Goal: Book appointment/travel/reservation

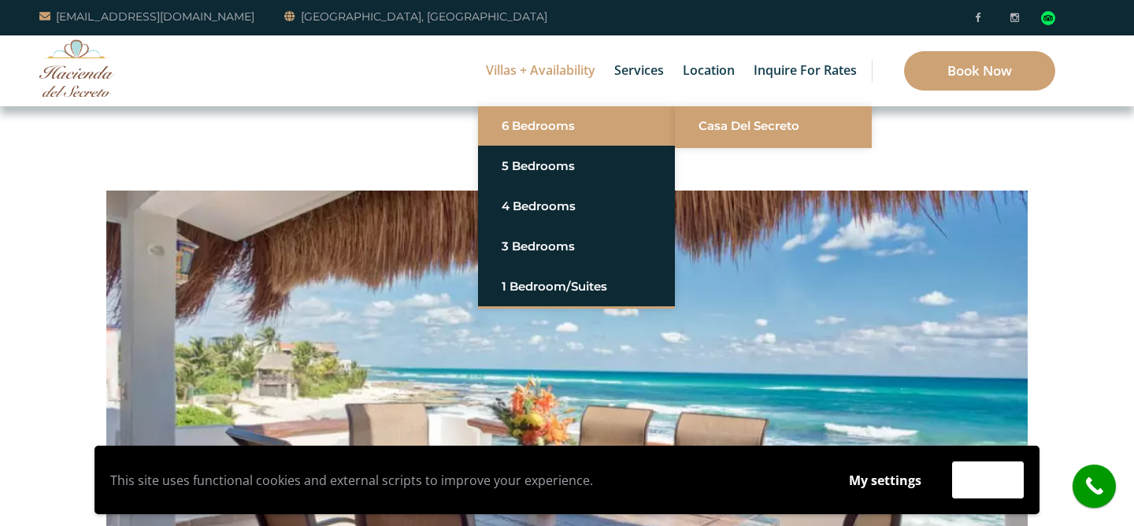
click at [716, 128] on link "Casa del Secreto" at bounding box center [774, 126] width 150 height 28
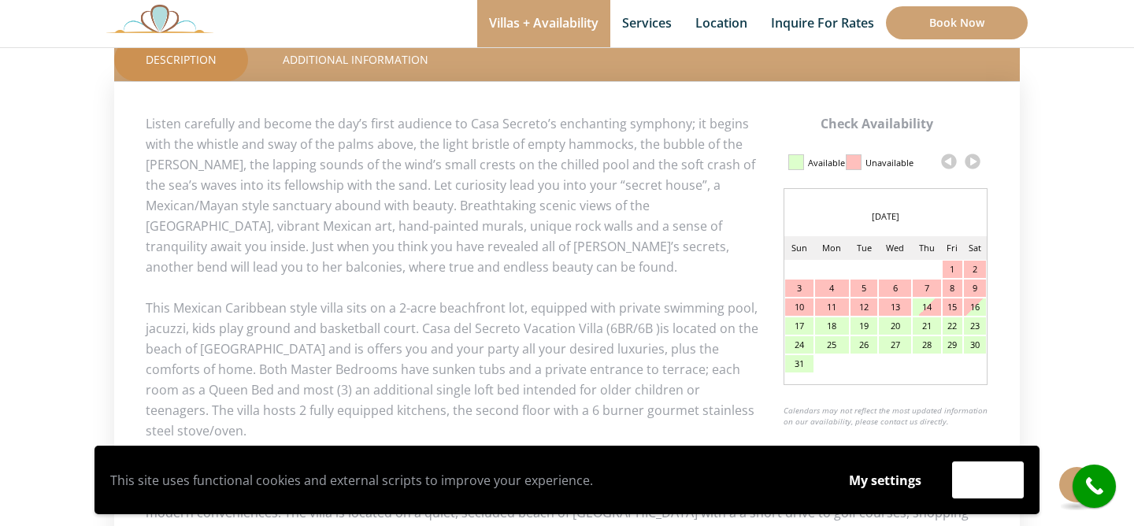
scroll to position [745, 0]
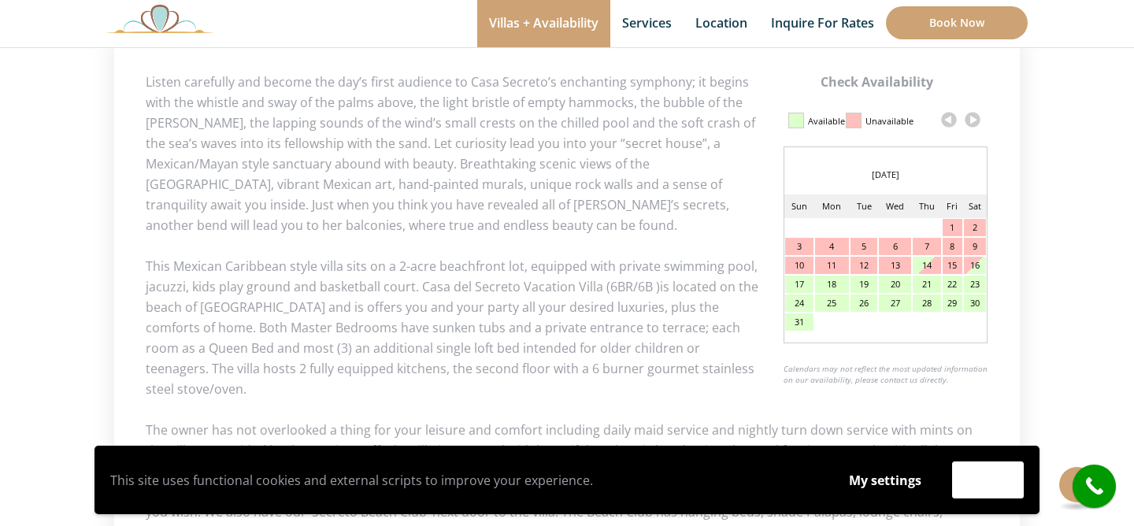
click at [972, 120] on link at bounding box center [973, 120] width 24 height 24
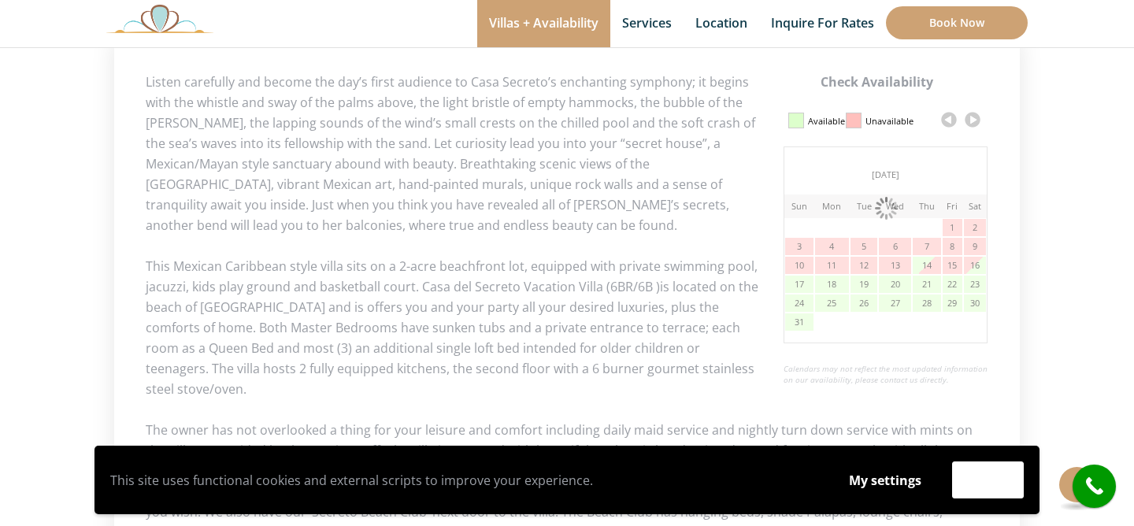
click at [972, 120] on link at bounding box center [973, 120] width 24 height 24
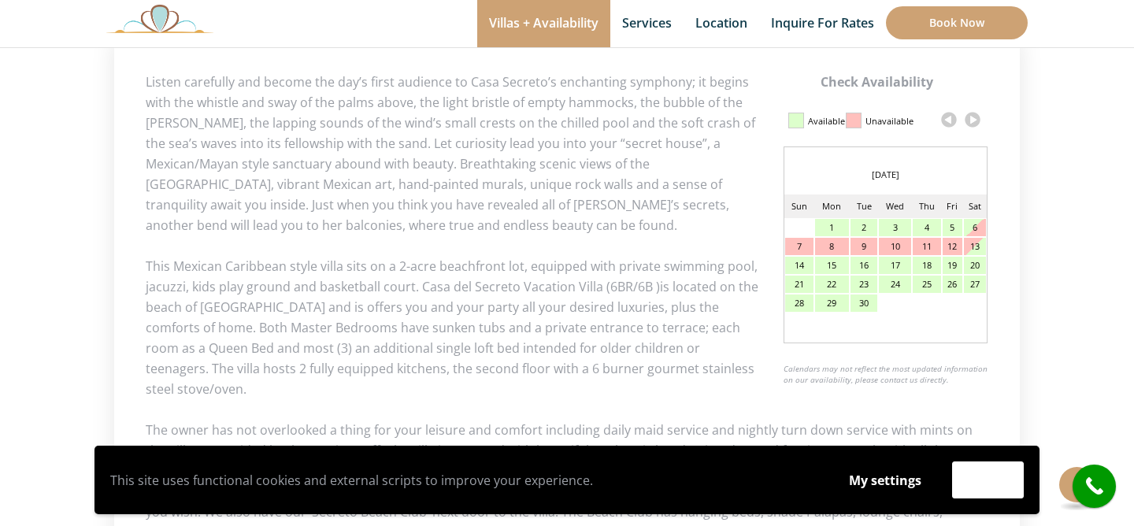
click at [973, 118] on link at bounding box center [973, 120] width 24 height 24
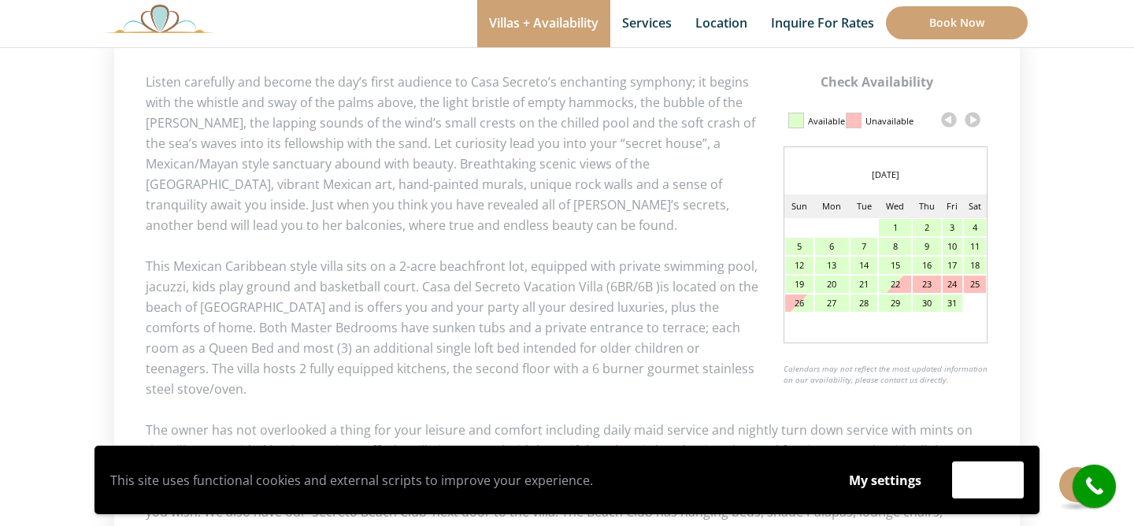
click at [973, 118] on link at bounding box center [973, 120] width 24 height 24
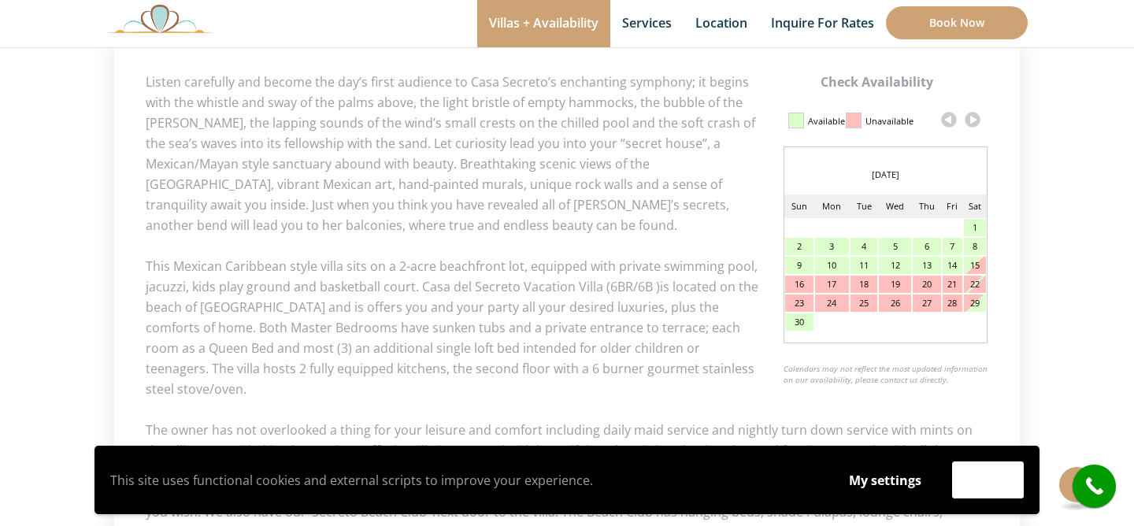
click at [973, 118] on link at bounding box center [973, 120] width 24 height 24
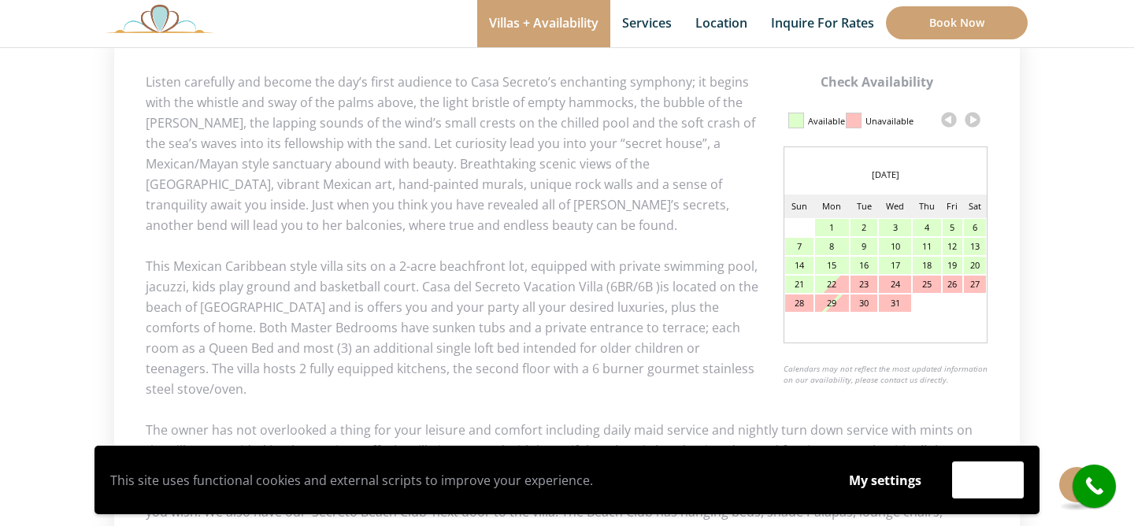
click at [973, 118] on link at bounding box center [973, 120] width 24 height 24
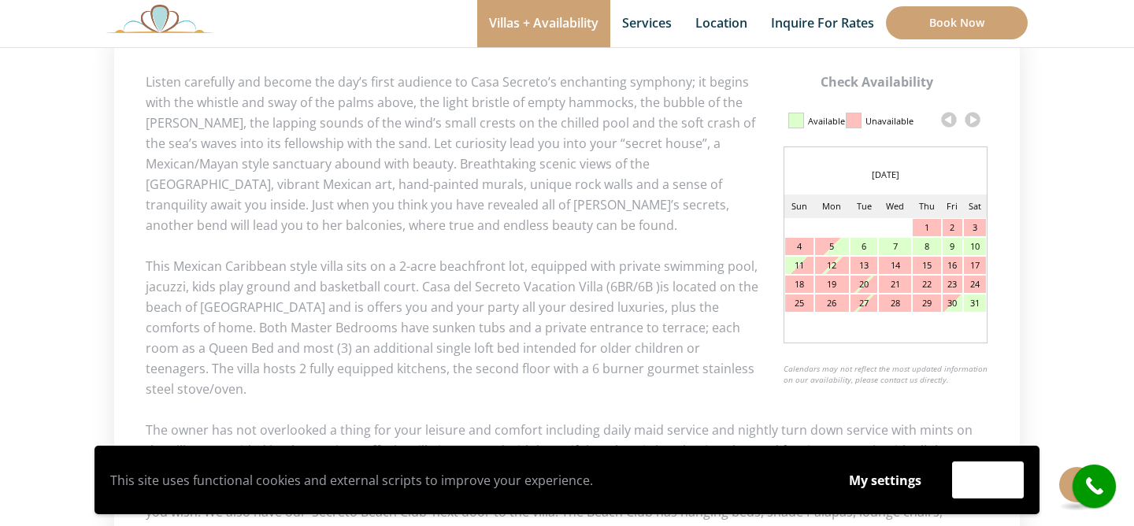
click at [973, 118] on link at bounding box center [973, 120] width 24 height 24
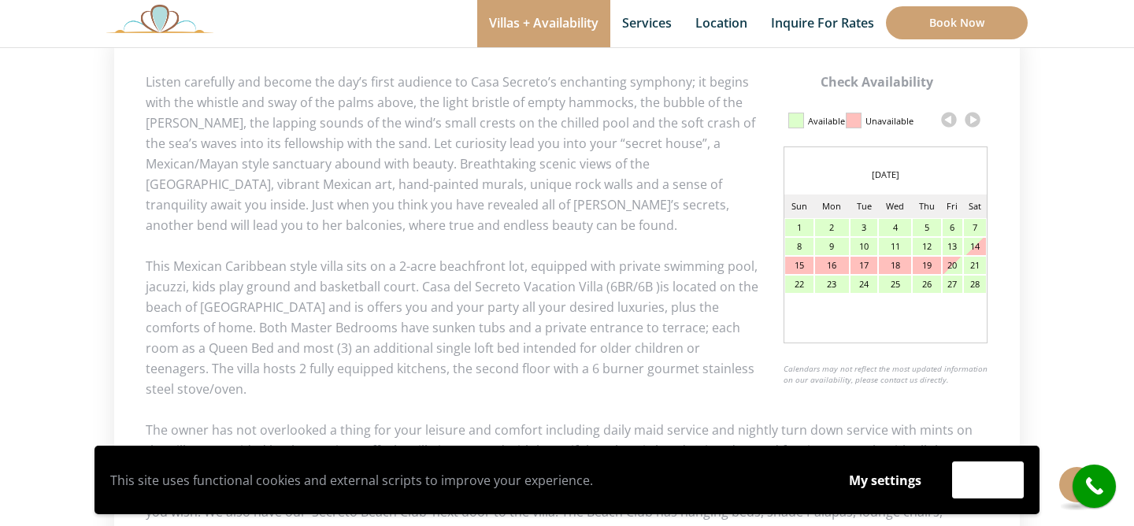
click at [955, 265] on div "20" at bounding box center [952, 265] width 19 height 17
click at [892, 283] on div "25" at bounding box center [895, 284] width 32 height 17
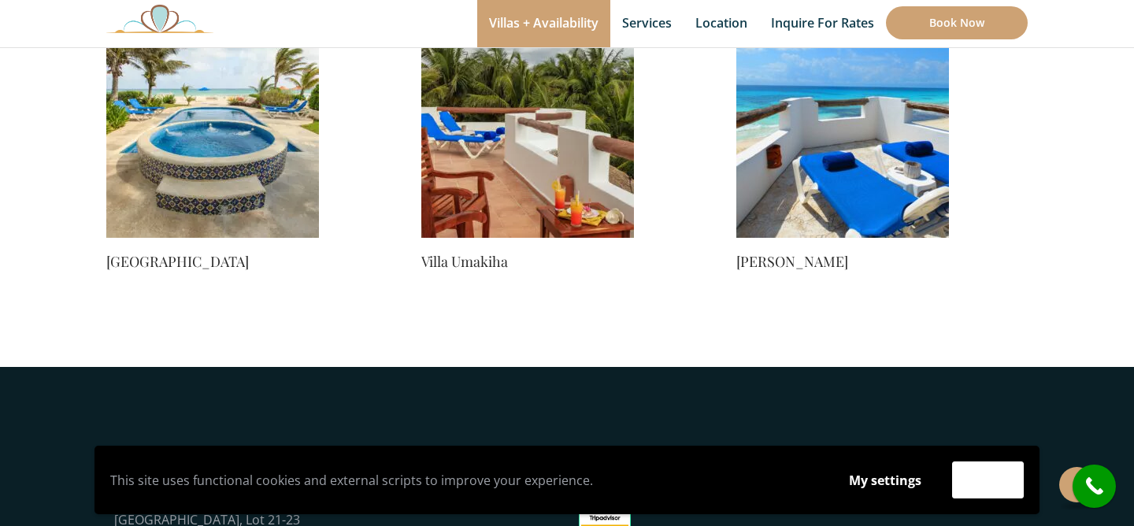
scroll to position [1513, 0]
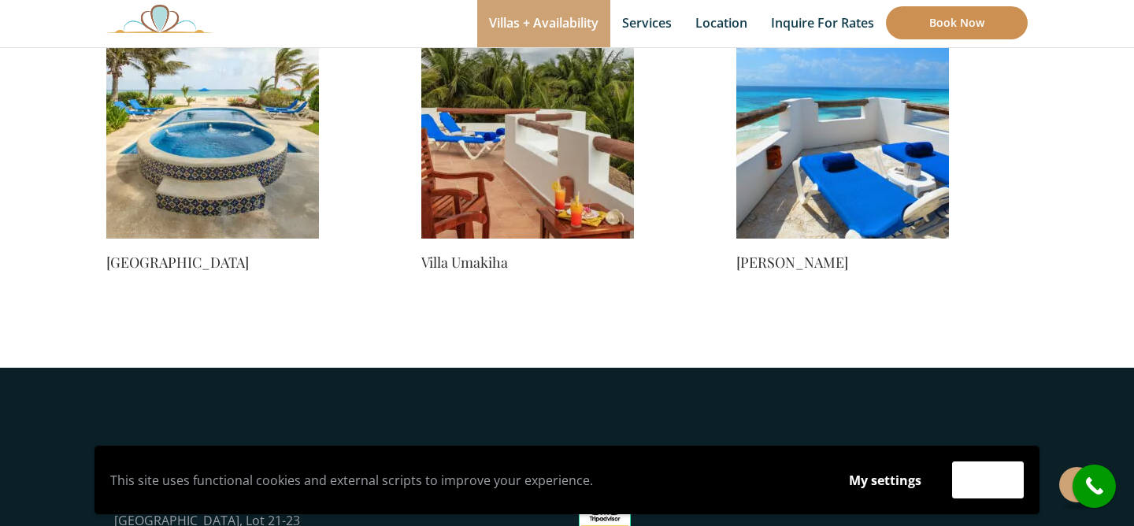
click at [968, 17] on link "Book Now" at bounding box center [957, 22] width 142 height 33
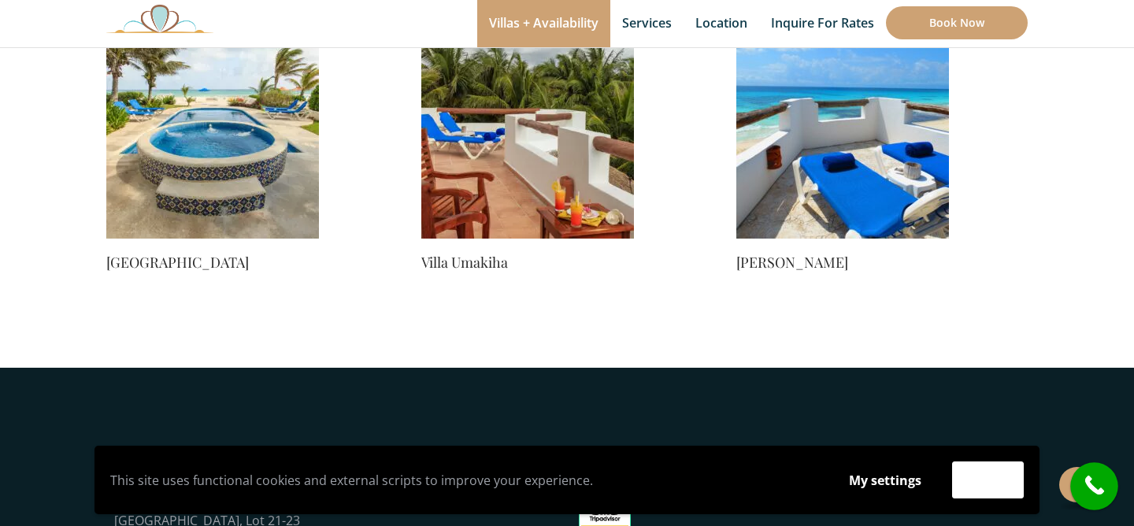
click at [1097, 477] on icon "call" at bounding box center [1094, 486] width 39 height 39
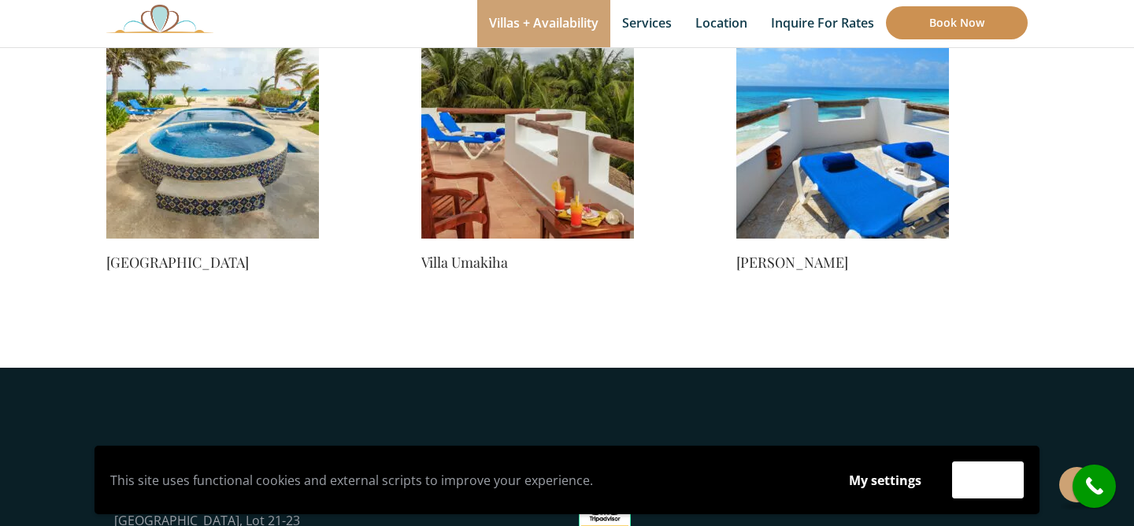
click at [953, 24] on link "Book Now" at bounding box center [957, 22] width 142 height 33
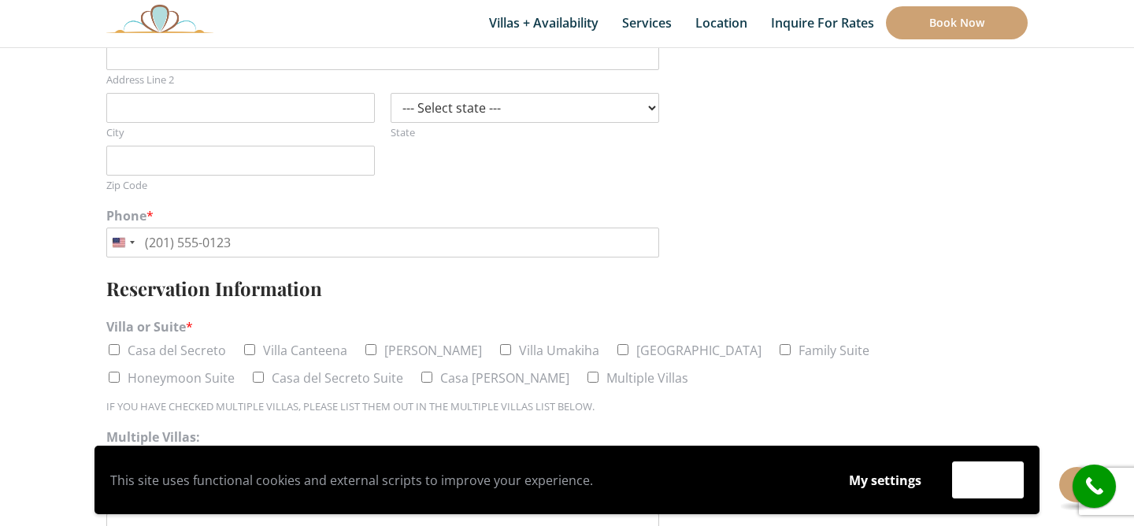
scroll to position [565, 0]
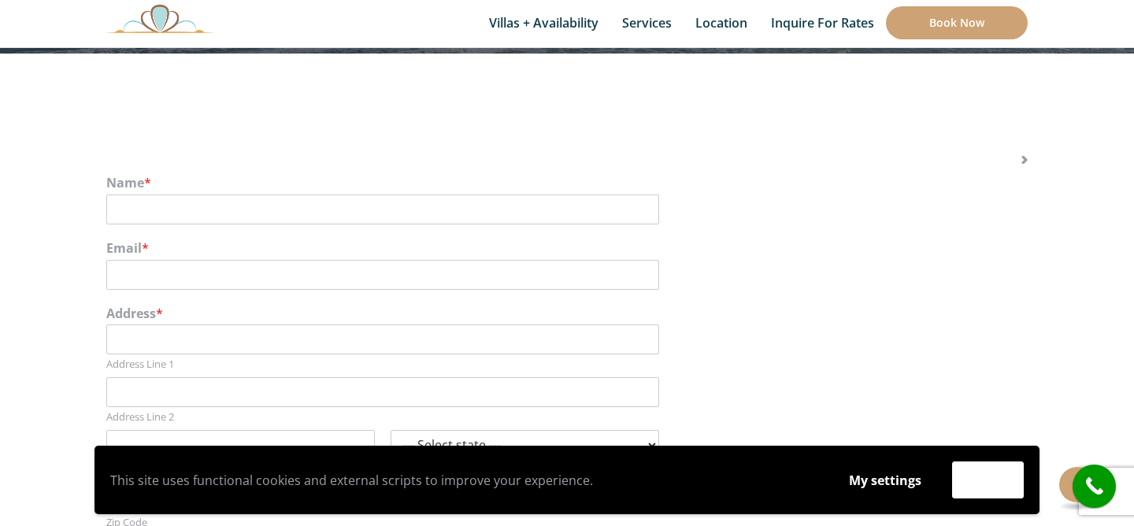
scroll to position [228, 0]
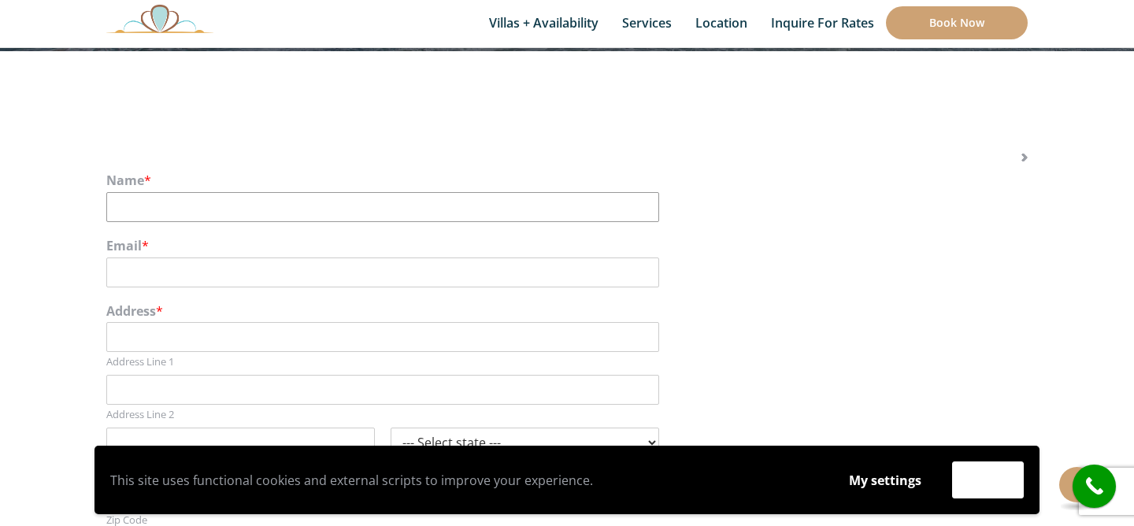
click at [190, 198] on input "Name *" at bounding box center [382, 207] width 553 height 30
type input "Lori"
click at [155, 266] on input "Email *" at bounding box center [382, 273] width 553 height 30
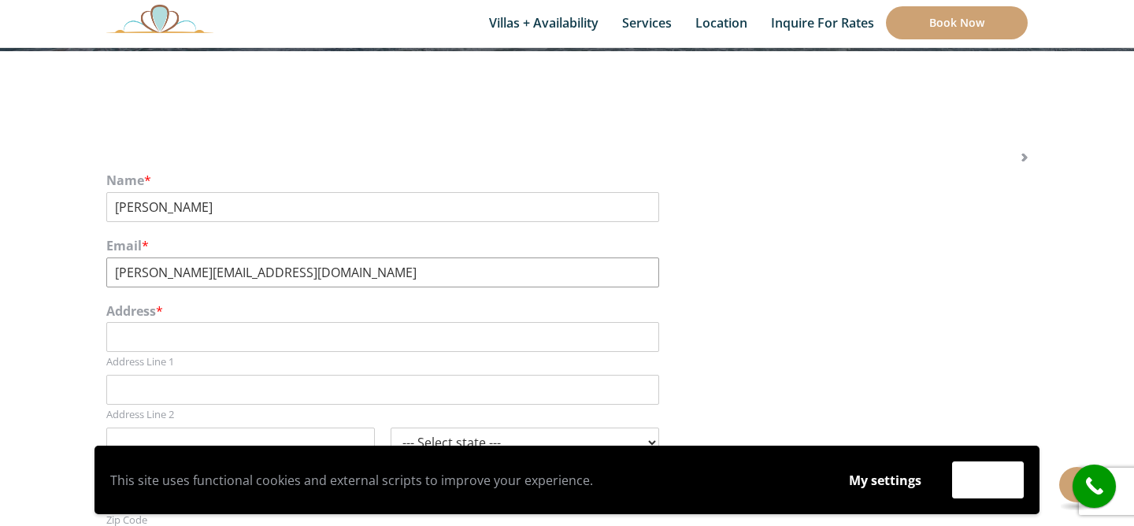
type input "lori@stayhvn.com"
click at [143, 334] on input "Address Line 1" at bounding box center [382, 337] width 553 height 30
type input "2"
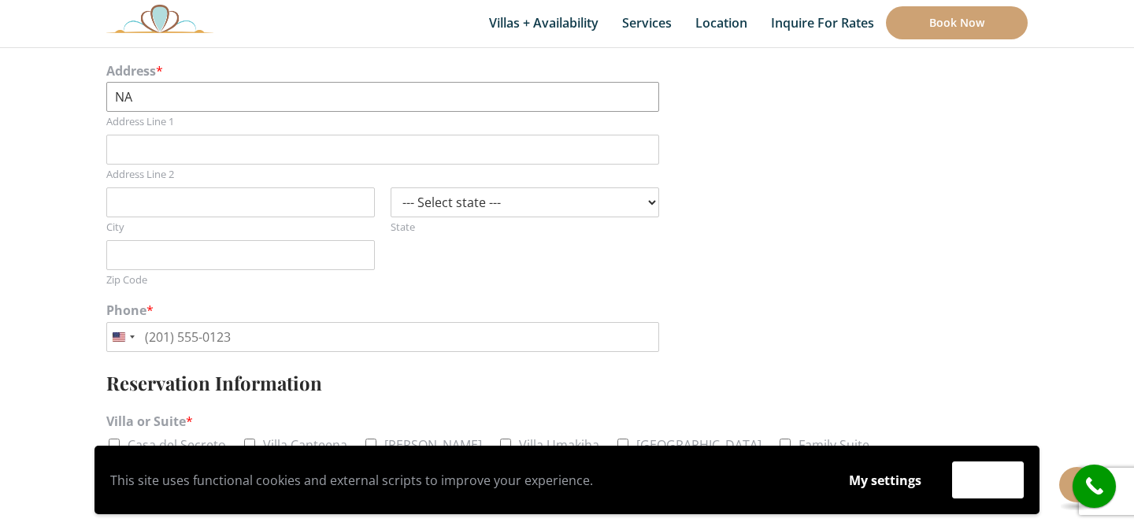
scroll to position [477, 0]
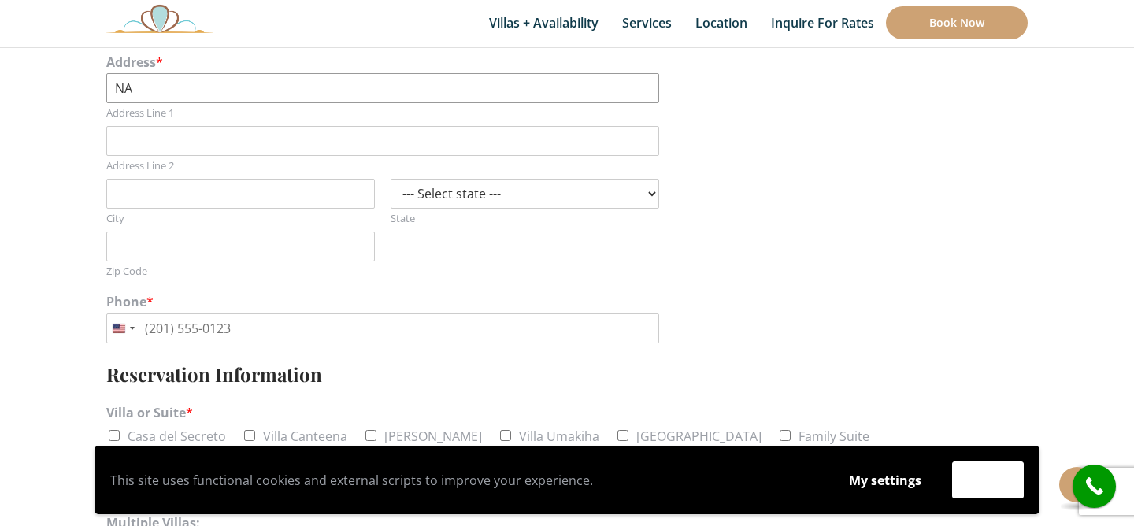
type input "NA"
click at [209, 327] on input "Phone *" at bounding box center [382, 328] width 553 height 30
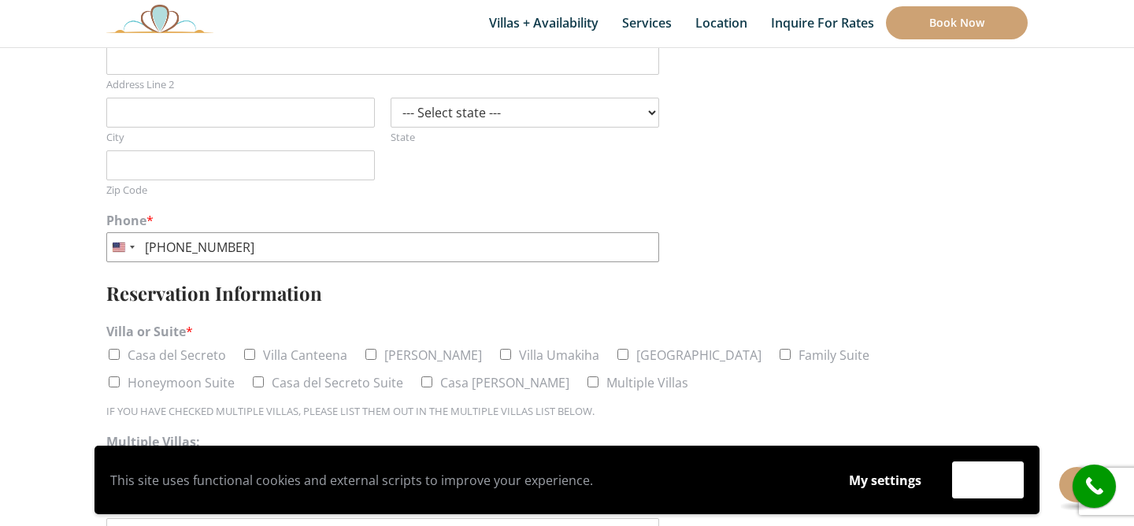
scroll to position [606, 0]
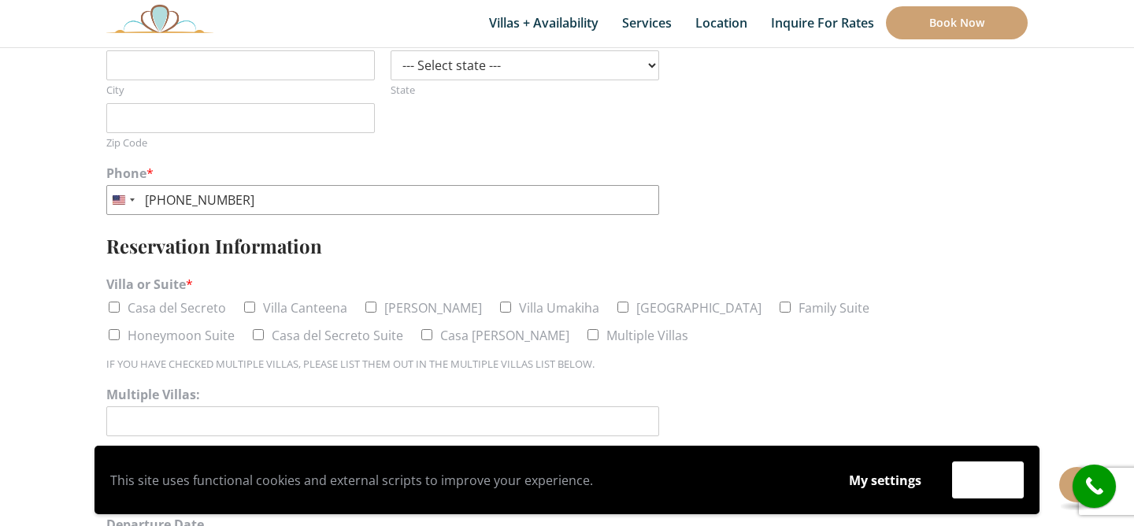
type input "(407) 749-0331"
click at [116, 305] on input "Casa del Secreto" at bounding box center [114, 307] width 11 height 11
checkbox input "true"
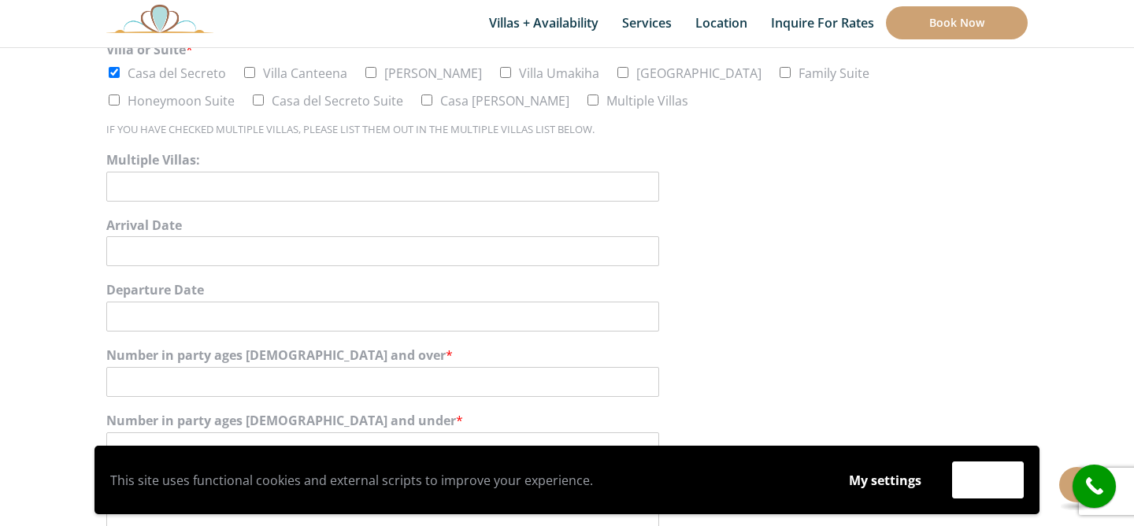
scroll to position [841, 0]
click at [146, 251] on input "Arrival Date" at bounding box center [382, 250] width 553 height 30
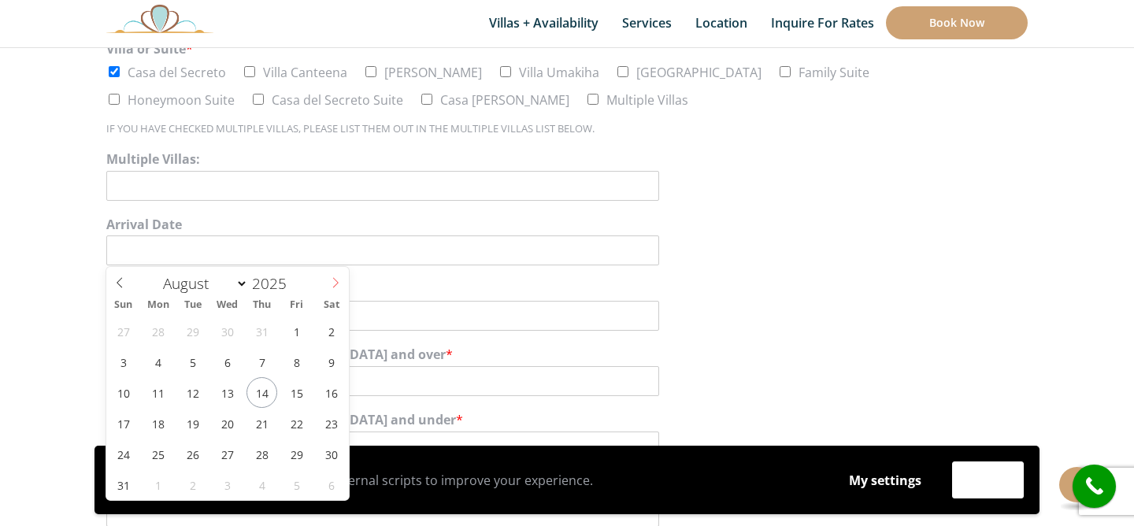
click at [336, 280] on icon at bounding box center [336, 283] width 6 height 10
select select "11"
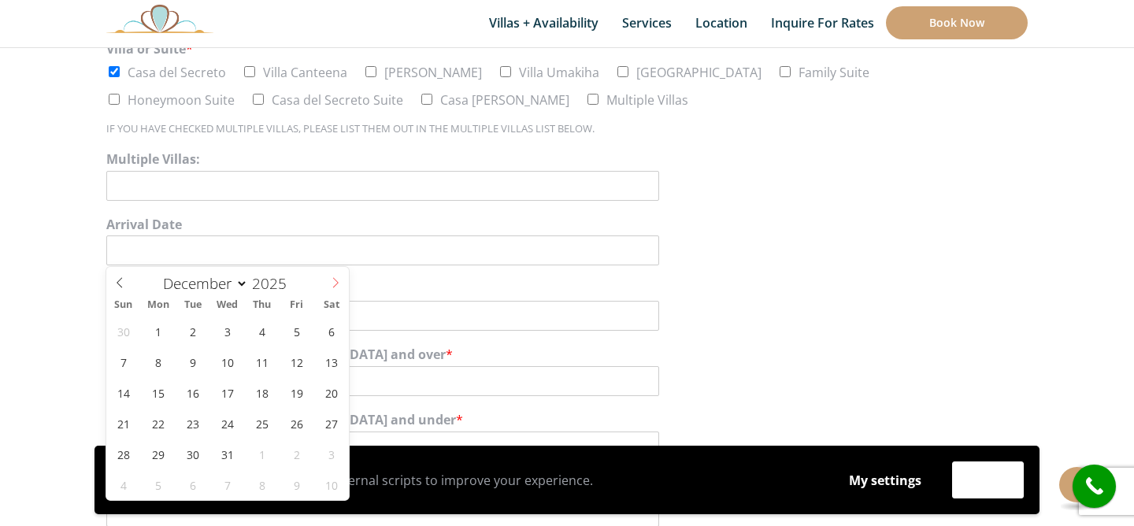
click at [336, 280] on icon at bounding box center [336, 283] width 6 height 10
type input "2026"
click at [336, 280] on icon at bounding box center [336, 283] width 6 height 10
select select "1"
click at [295, 395] on span "20" at bounding box center [296, 392] width 31 height 31
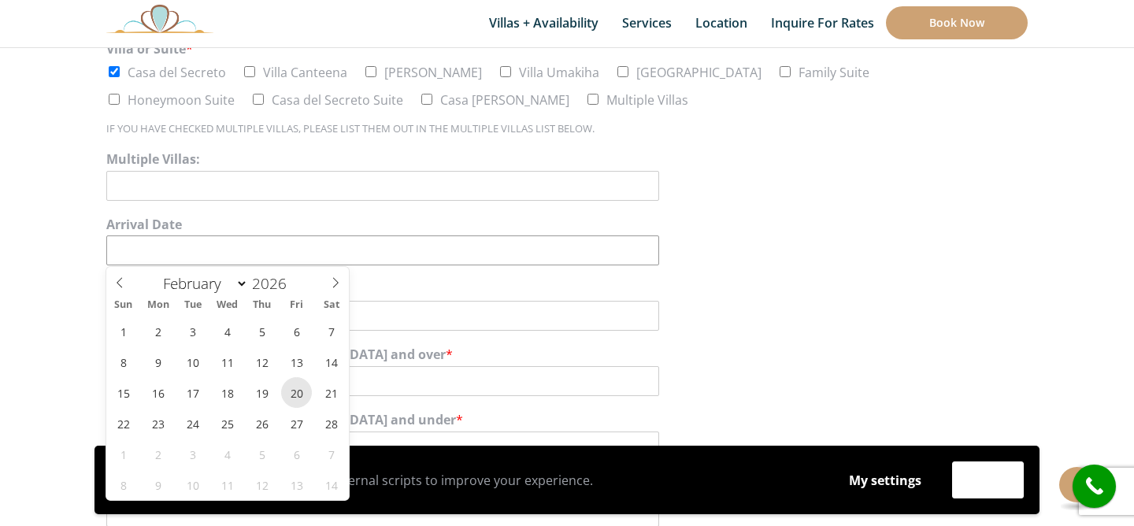
type input "02/20/2026"
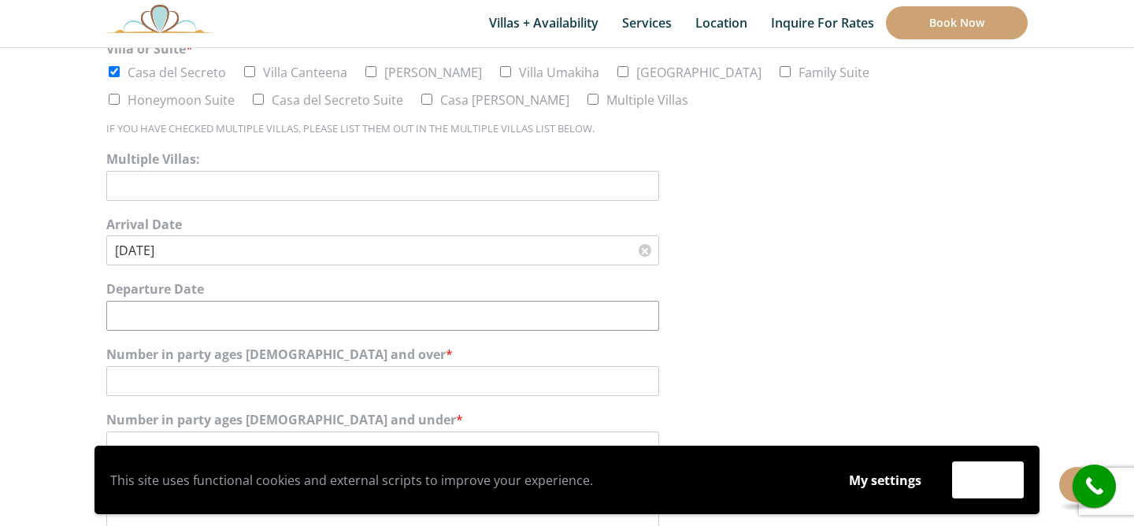
click at [184, 311] on input "Departure Date" at bounding box center [382, 316] width 553 height 30
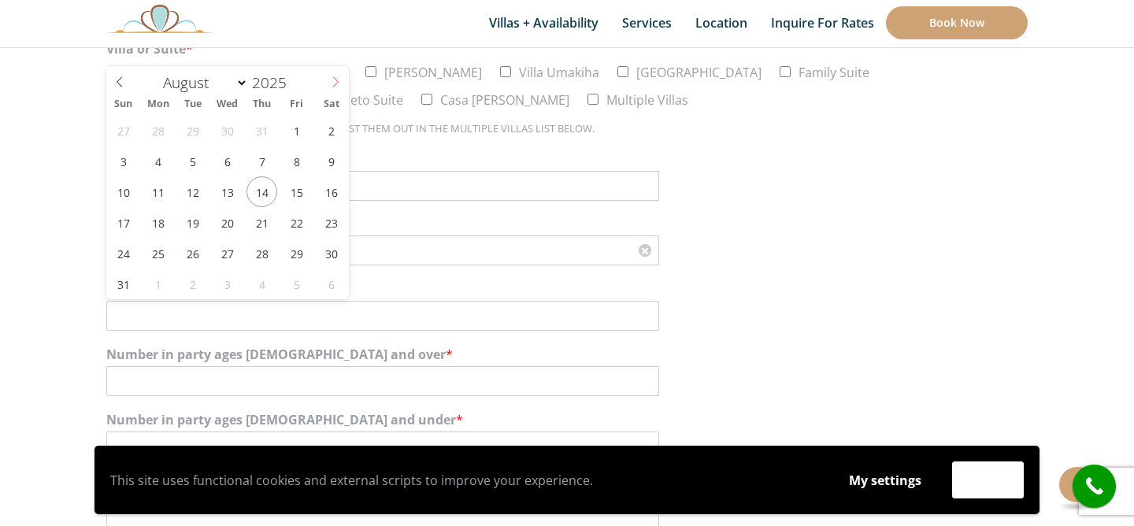
click at [334, 80] on icon at bounding box center [335, 81] width 11 height 11
select select "11"
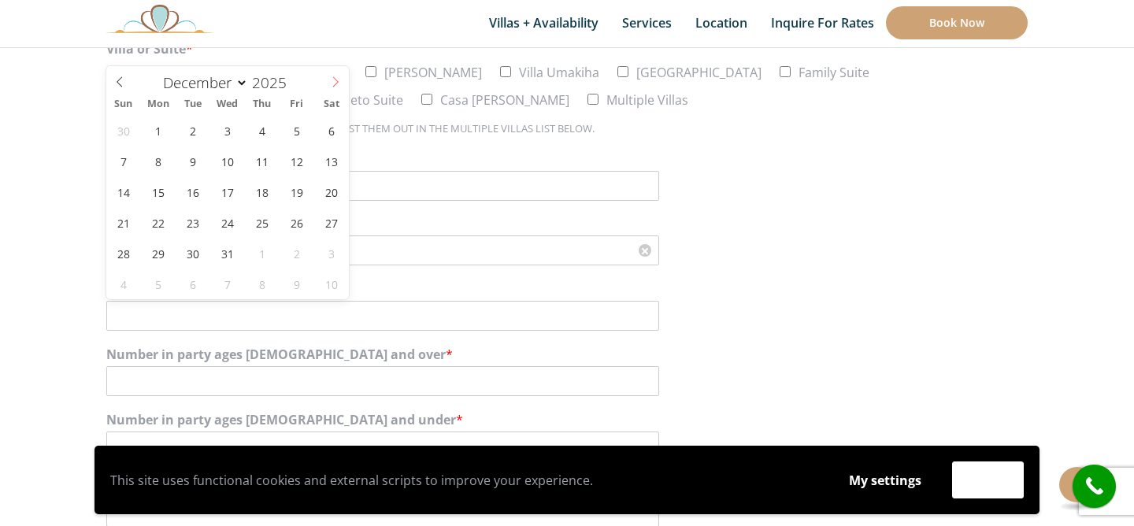
click at [334, 80] on icon at bounding box center [335, 81] width 11 height 11
type input "2026"
click at [334, 80] on icon at bounding box center [335, 81] width 11 height 11
select select "1"
click at [219, 221] on span "25" at bounding box center [227, 222] width 31 height 31
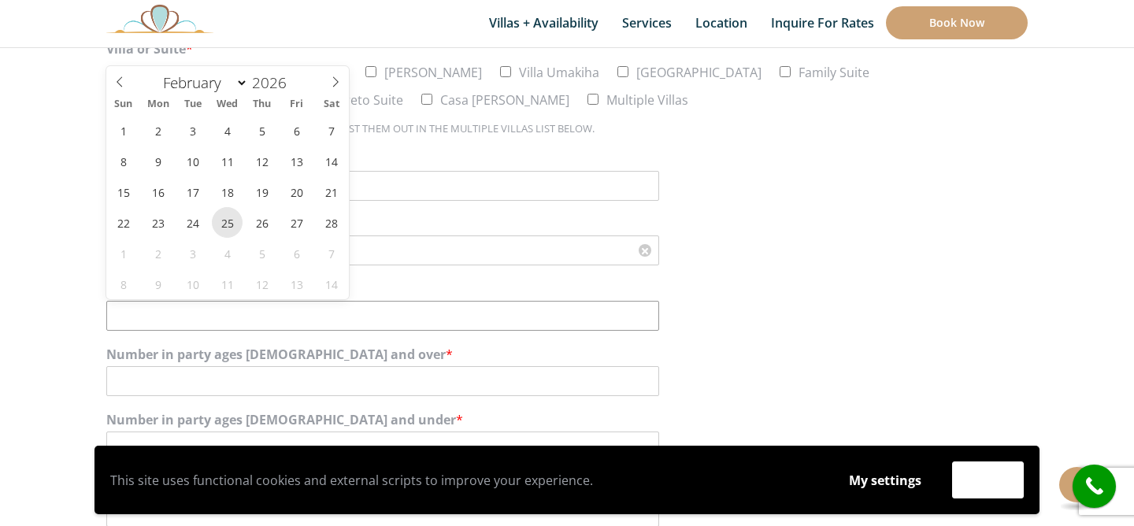
type input "02/25/2026"
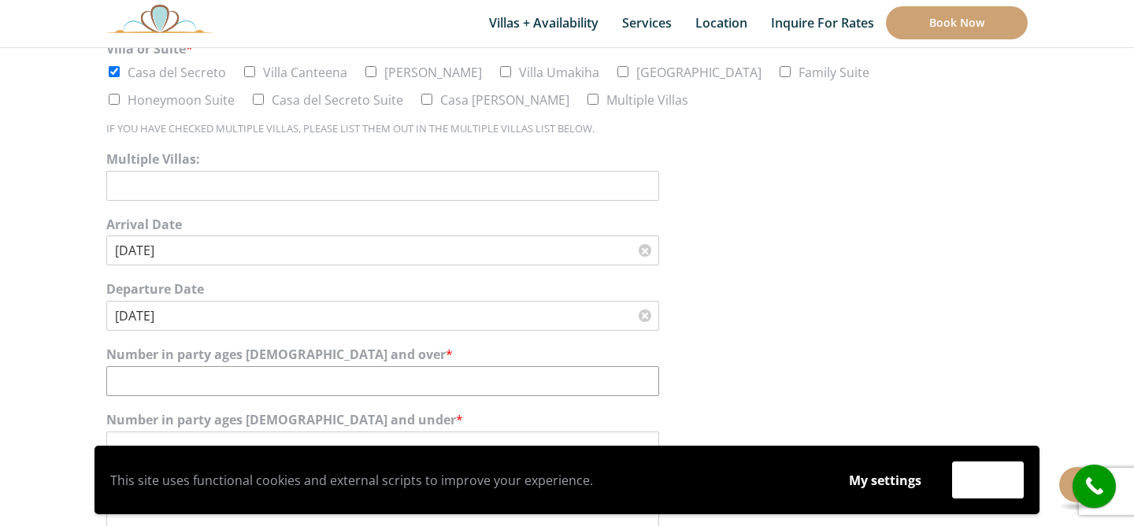
click at [149, 381] on input "Number in party ages 12 and over *" at bounding box center [382, 381] width 553 height 30
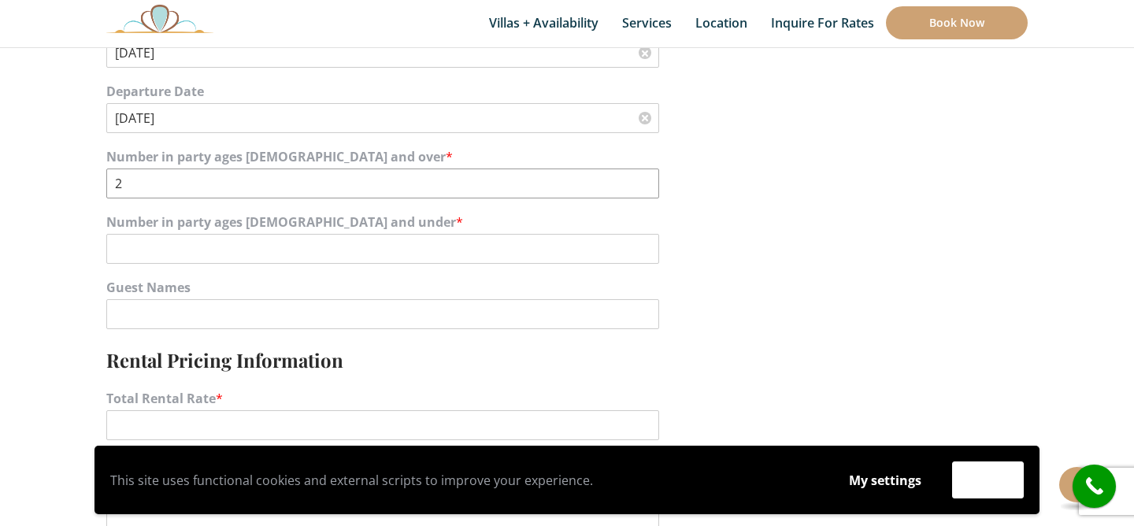
scroll to position [1045, 0]
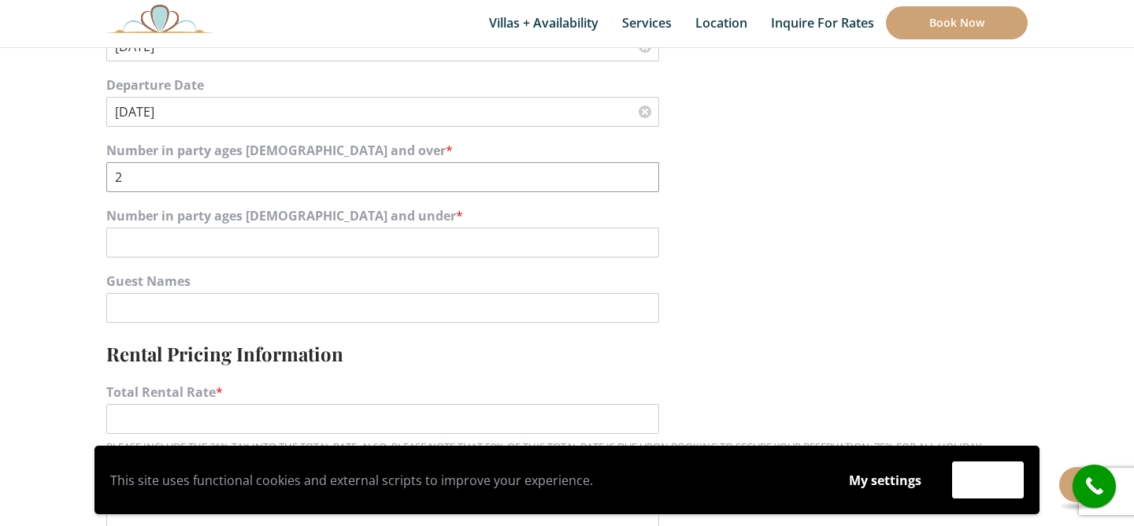
type input "2"
click at [159, 246] on input "Number in party ages 11 and under *" at bounding box center [382, 243] width 553 height 30
type input "0"
click at [151, 303] on input "Guest Names" at bounding box center [382, 308] width 553 height 30
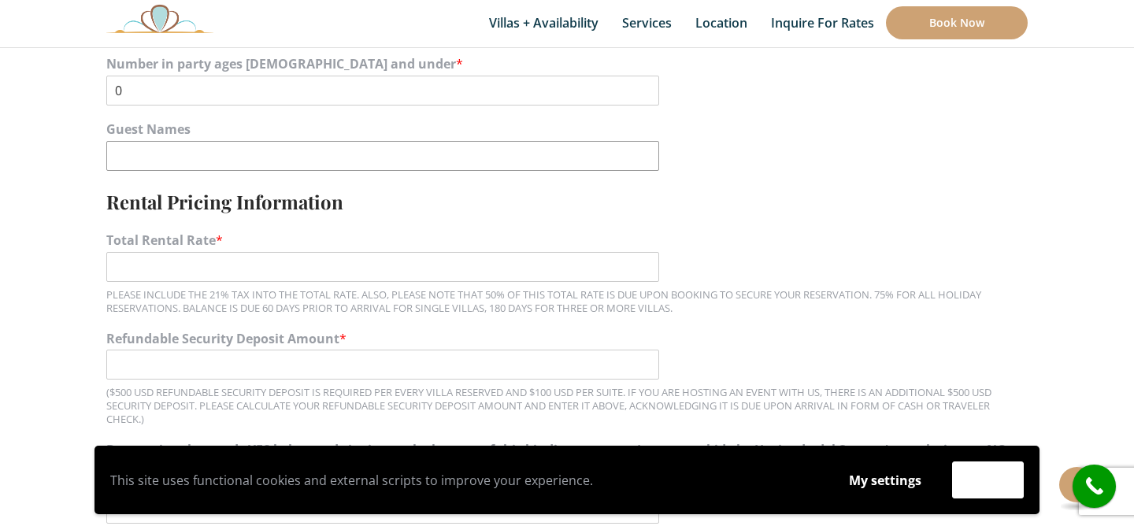
scroll to position [1201, 0]
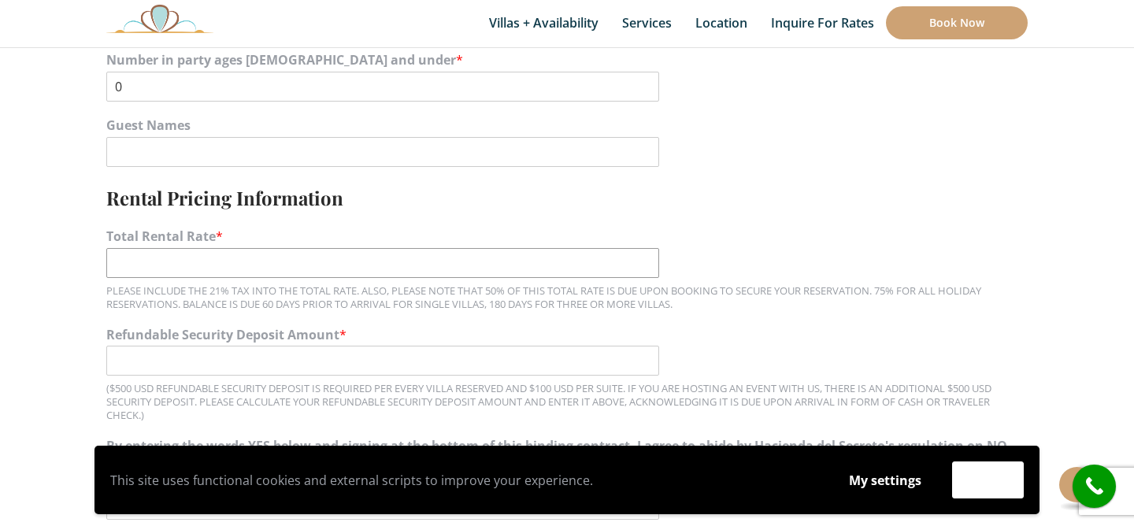
click at [140, 263] on input "Total Rental Rate *" at bounding box center [382, 263] width 553 height 30
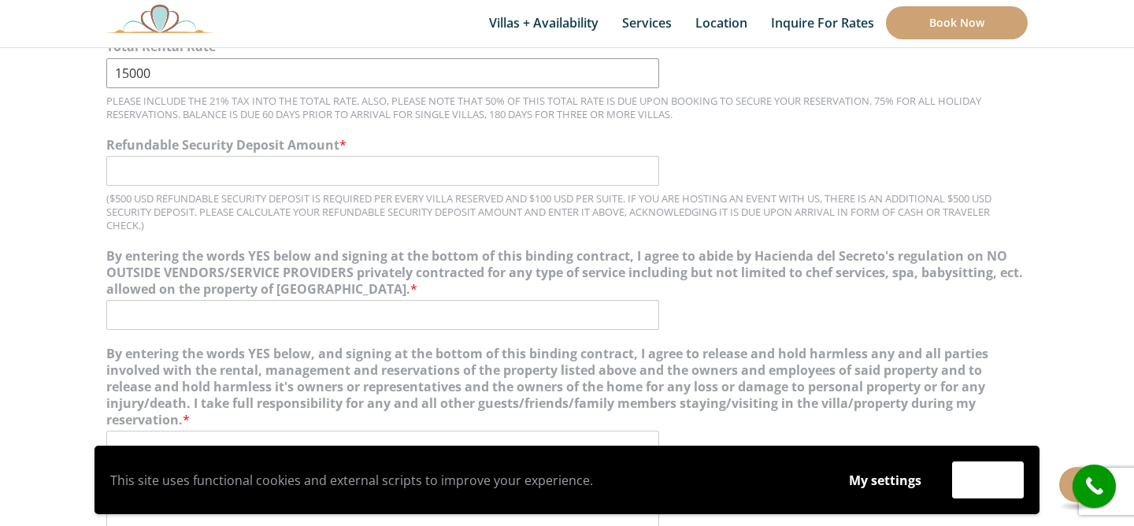
scroll to position [1385, 0]
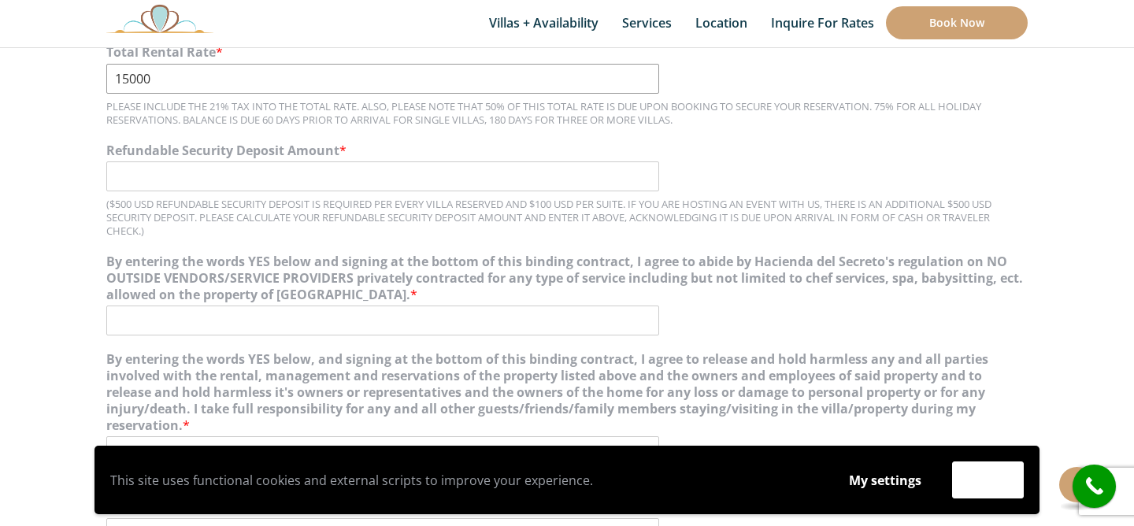
type input "15000"
click at [135, 179] on input "Refundable Security Deposit Amount *" at bounding box center [382, 176] width 553 height 30
type input "%"
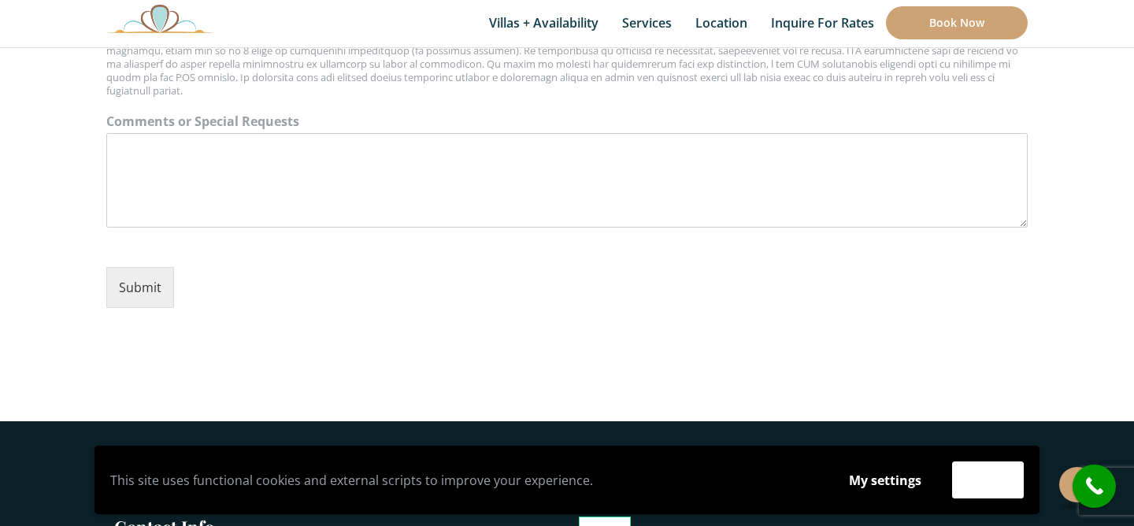
scroll to position [2459, 0]
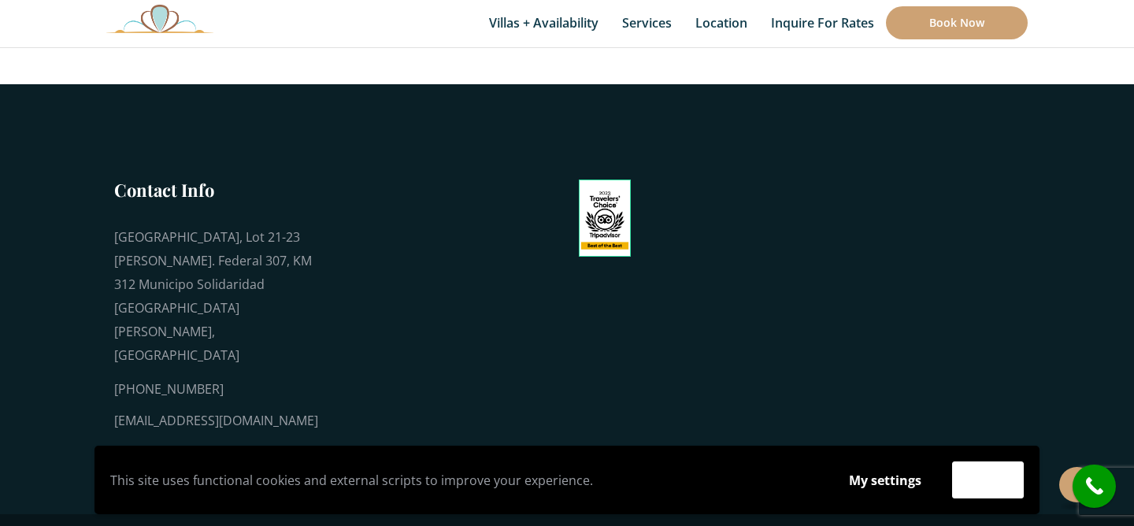
type input "500"
drag, startPoint x: 321, startPoint y: 373, endPoint x: 113, endPoint y: 370, distance: 207.9
click at [113, 370] on div "Contact Info Playa del Secreto, Lot 21-23 Carr. Federal 307, KM 312 Municipo So…" at bounding box center [213, 317] width 236 height 278
copy div "[EMAIL_ADDRESS][DOMAIN_NAME]"
